Goal: Task Accomplishment & Management: Use online tool/utility

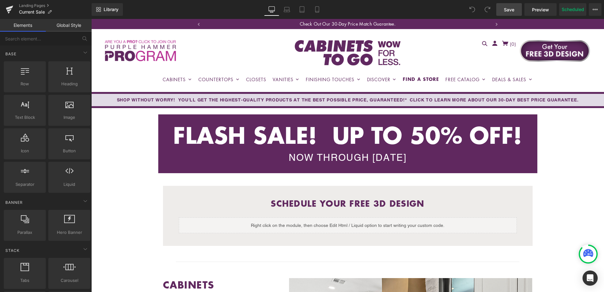
click at [505, 9] on span "Save" at bounding box center [509, 9] width 10 height 7
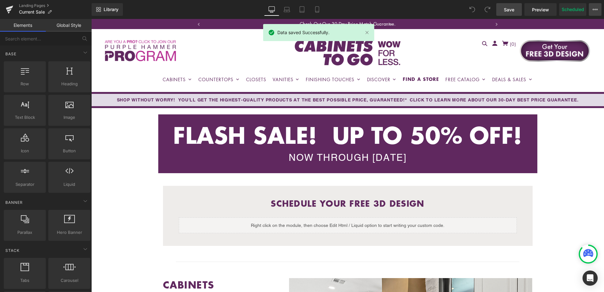
click at [595, 7] on icon at bounding box center [594, 9] width 5 height 5
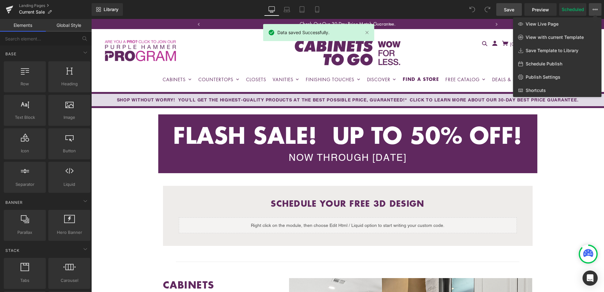
click at [541, 65] on span "Schedule Publish" at bounding box center [543, 64] width 37 height 6
select select
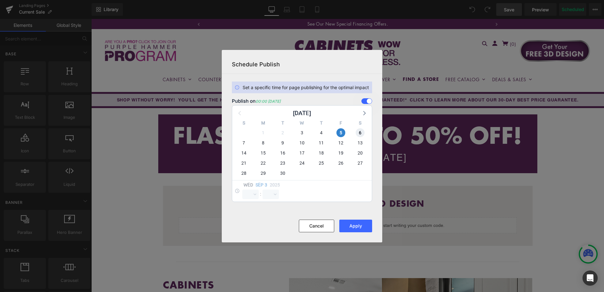
click at [357, 129] on span "6" at bounding box center [359, 132] width 9 height 9
select select "0"
click at [341, 128] on span "5" at bounding box center [340, 132] width 9 height 9
click at [355, 227] on button "Apply" at bounding box center [355, 225] width 33 height 13
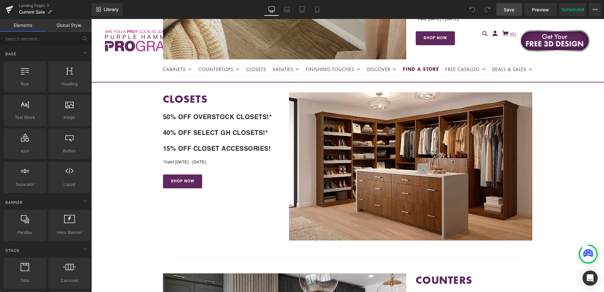
scroll to position [537, 0]
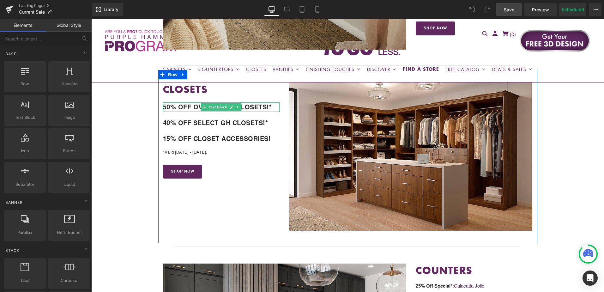
click at [262, 103] on b "50% OFF OVERSTOCK CLOSETS!*" at bounding box center [217, 107] width 109 height 8
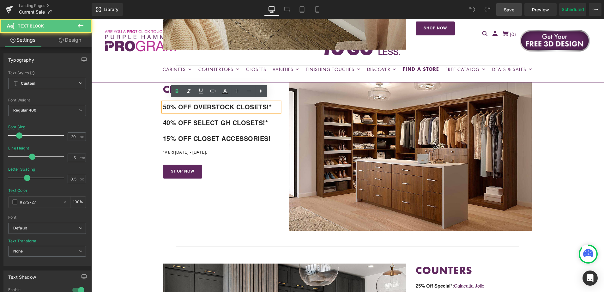
click at [274, 104] on p "50% OFF OVERSTOCK CLOSETS!*" at bounding box center [221, 106] width 117 height 9
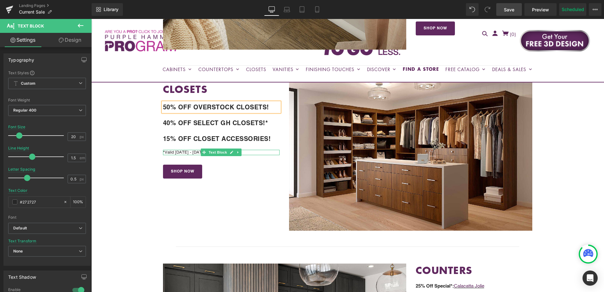
click at [171, 152] on div "*Valid 9/5/25 - 9/9/25. Text Block" at bounding box center [221, 152] width 117 height 5
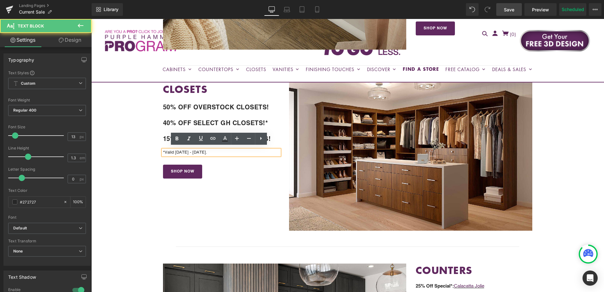
click at [163, 150] on p "*Valid [DATE] - [DATE]." at bounding box center [221, 152] width 117 height 5
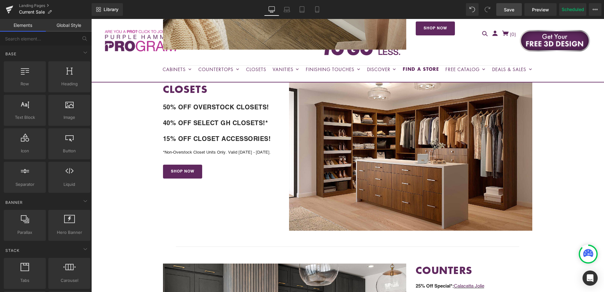
click at [511, 7] on span "Save" at bounding box center [509, 9] width 10 height 7
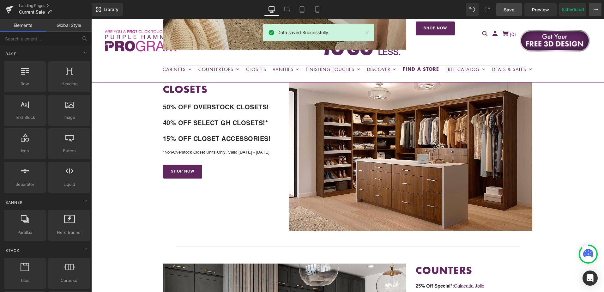
click at [595, 10] on icon at bounding box center [595, 9] width 2 height 1
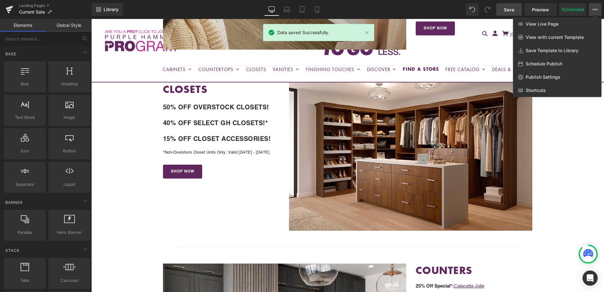
click at [547, 64] on span "Schedule Publish" at bounding box center [543, 64] width 37 height 6
select select
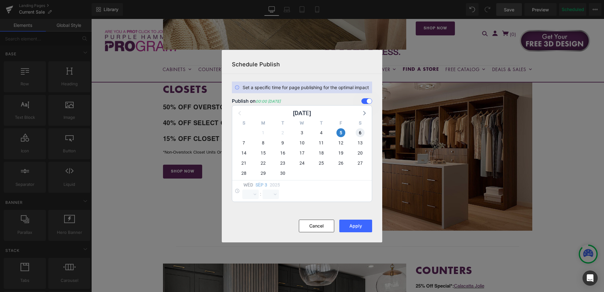
click at [359, 131] on span "6" at bounding box center [359, 132] width 9 height 9
select select "0"
click at [340, 132] on span "5" at bounding box center [340, 132] width 9 height 9
click at [352, 225] on button "Apply" at bounding box center [355, 225] width 33 height 13
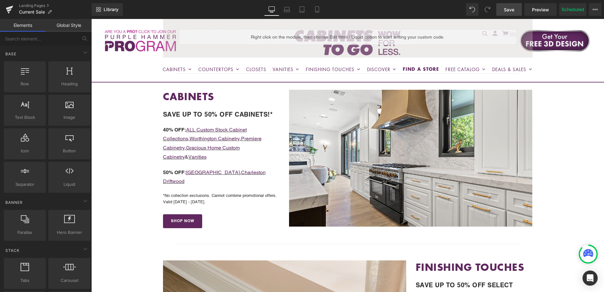
scroll to position [189, 0]
click at [506, 13] on link "Save" at bounding box center [509, 9] width 26 height 13
click at [511, 8] on span "Save" at bounding box center [509, 9] width 10 height 7
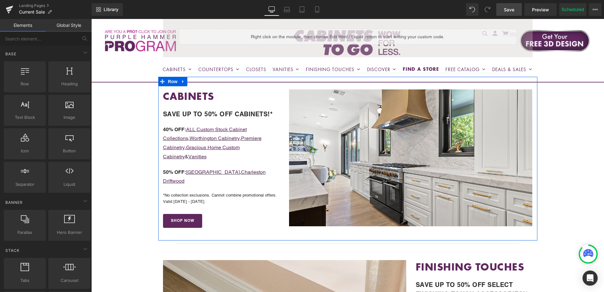
click at [268, 149] on p "40% OFF: ALL Custom Stock Cabinet Collections , Worthington Cabinetry , Premier…" at bounding box center [221, 143] width 117 height 36
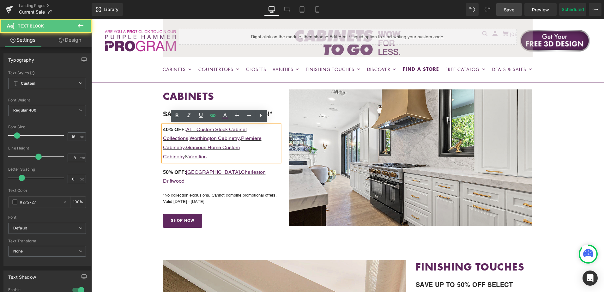
click at [266, 137] on p "40% OFF: ALL Custom Stock Cabinet Collections , Worthington Cabinetry , Premier…" at bounding box center [221, 143] width 117 height 36
